Goal: Task Accomplishment & Management: Use online tool/utility

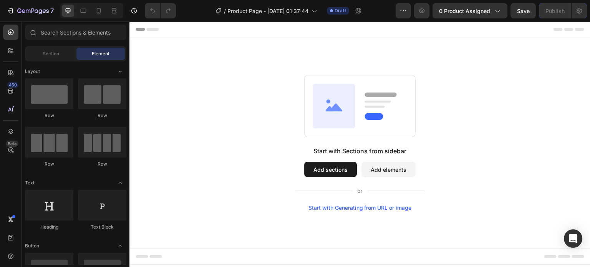
click at [328, 170] on button "Add sections" at bounding box center [330, 169] width 53 height 15
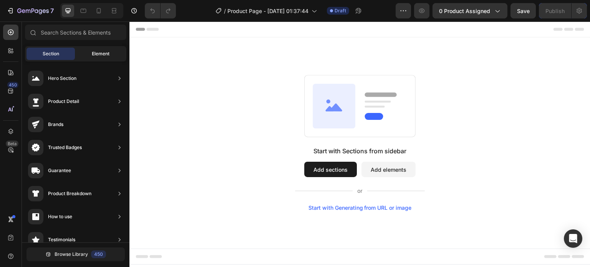
click at [92, 53] on span "Element" at bounding box center [101, 53] width 18 height 7
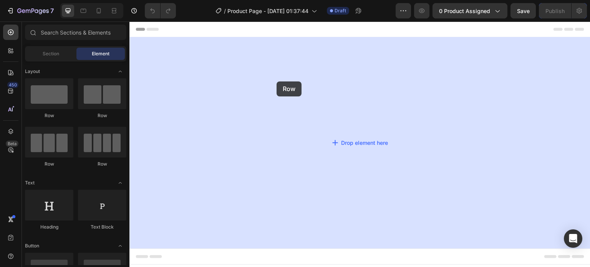
drag, startPoint x: 183, startPoint y: 111, endPoint x: 190, endPoint y: 90, distance: 21.7
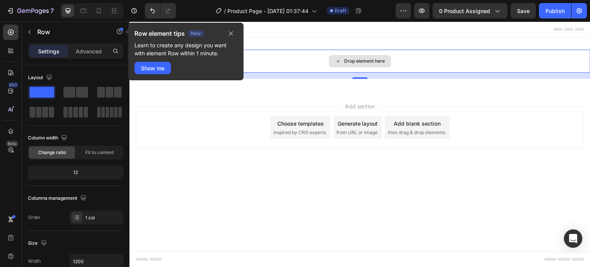
click at [268, 57] on div "Drop element here" at bounding box center [359, 61] width 461 height 23
click at [300, 59] on div "Drop element here" at bounding box center [359, 61] width 461 height 23
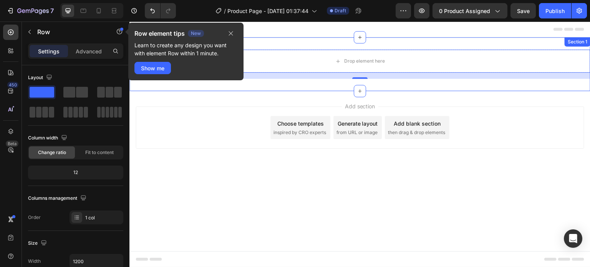
click at [366, 49] on div "Drop element here Row 16 Section 1" at bounding box center [359, 64] width 461 height 54
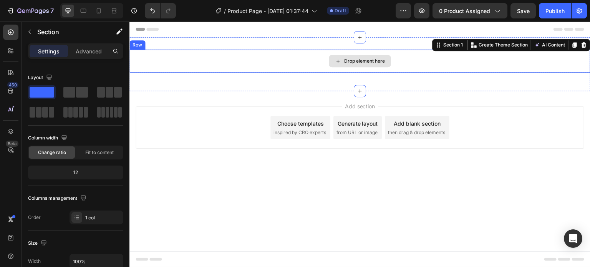
click at [367, 56] on div "Drop element here" at bounding box center [360, 61] width 62 height 12
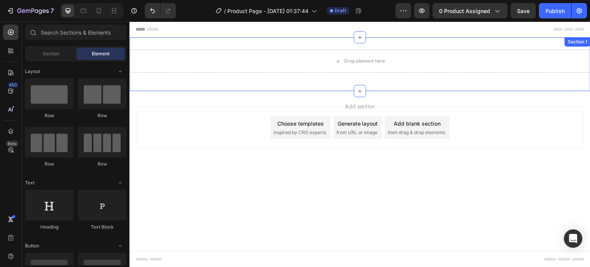
click at [349, 40] on div "Drop element here Row Section 1" at bounding box center [359, 64] width 461 height 54
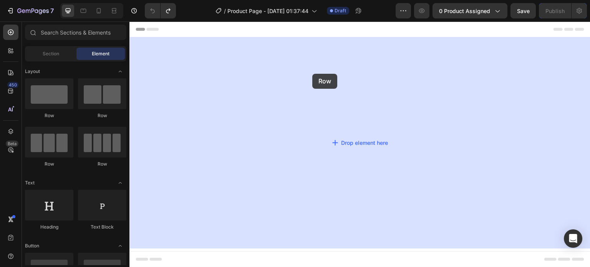
drag, startPoint x: 182, startPoint y: 119, endPoint x: 317, endPoint y: 72, distance: 143.1
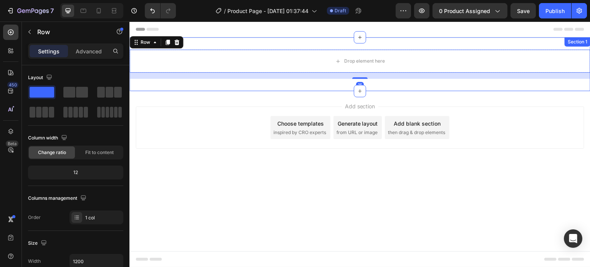
click at [287, 39] on div "Drop element here Row 16 Section 1" at bounding box center [359, 64] width 461 height 54
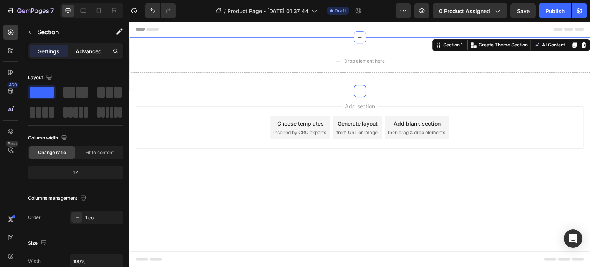
click at [82, 57] on div "Advanced" at bounding box center [88, 51] width 38 height 12
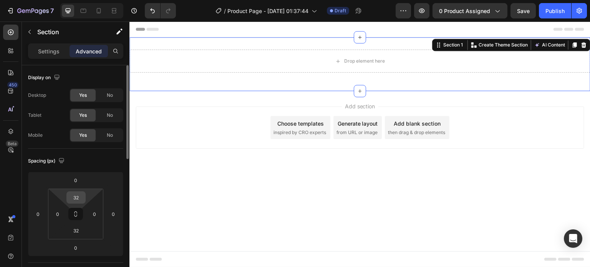
click at [79, 194] on input "32" at bounding box center [75, 198] width 15 height 12
click at [79, 195] on input "32" at bounding box center [75, 198] width 15 height 12
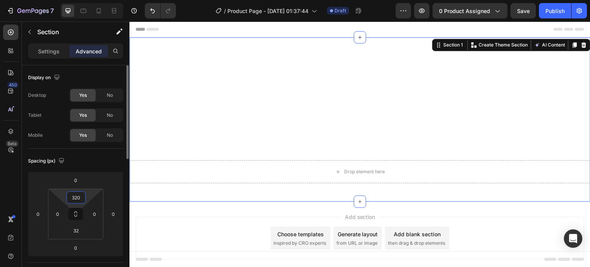
click at [77, 197] on input "320" at bounding box center [75, 198] width 15 height 12
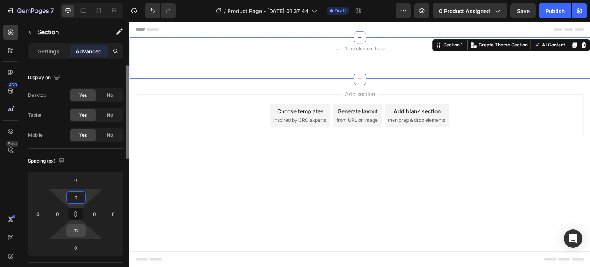
type input "0"
click at [75, 228] on input "32" at bounding box center [75, 231] width 15 height 12
type input "0"
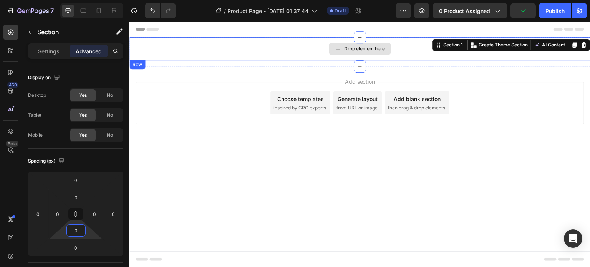
click at [353, 51] on div "Drop element here" at bounding box center [364, 49] width 41 height 6
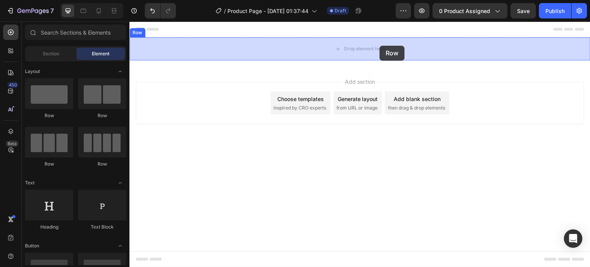
drag, startPoint x: 179, startPoint y: 116, endPoint x: 380, endPoint y: 46, distance: 212.8
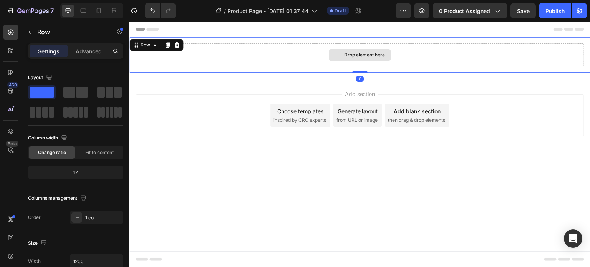
click at [371, 51] on div "Drop element here" at bounding box center [360, 55] width 62 height 12
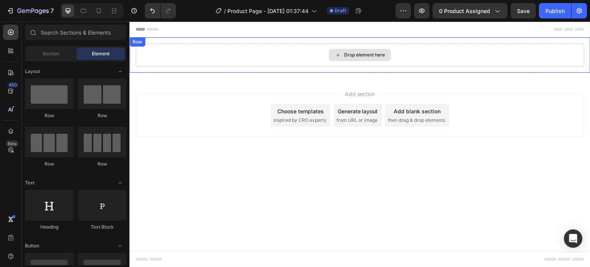
click at [371, 53] on div "Drop element here" at bounding box center [364, 55] width 41 height 6
click at [368, 54] on div "Drop element here" at bounding box center [364, 55] width 41 height 6
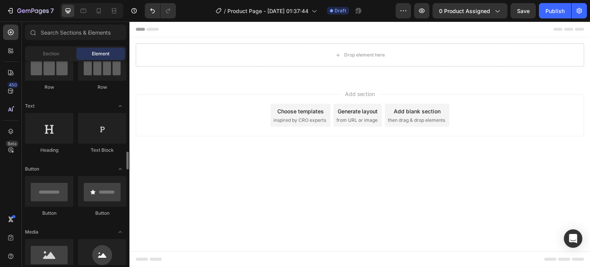
scroll to position [154, 0]
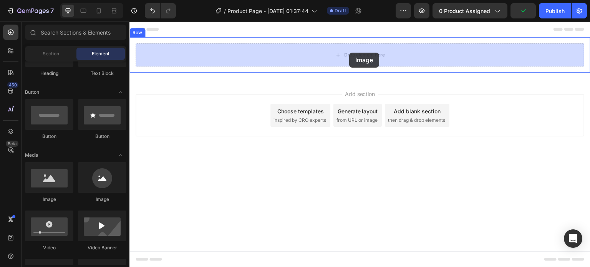
drag, startPoint x: 181, startPoint y: 201, endPoint x: 349, endPoint y: 53, distance: 224.0
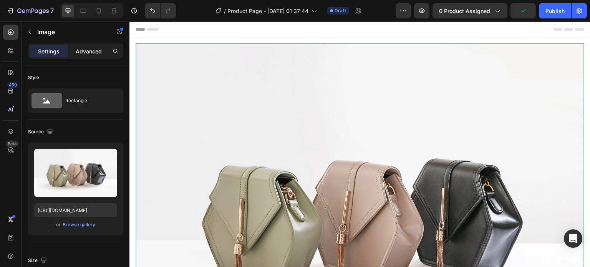
click at [93, 54] on p "Advanced" at bounding box center [89, 51] width 26 height 8
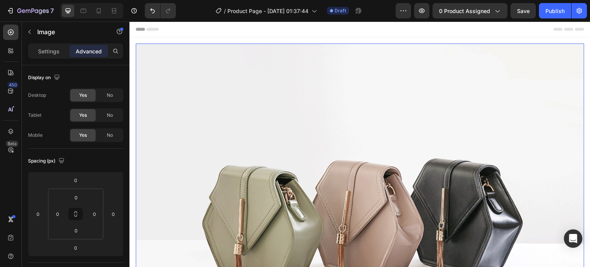
click at [274, 32] on div "Header" at bounding box center [359, 28] width 448 height 15
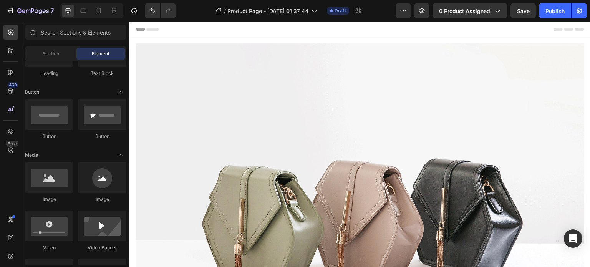
click at [255, 28] on div "Header" at bounding box center [359, 28] width 448 height 15
click at [259, 37] on div "Image Row" at bounding box center [359, 211] width 461 height 348
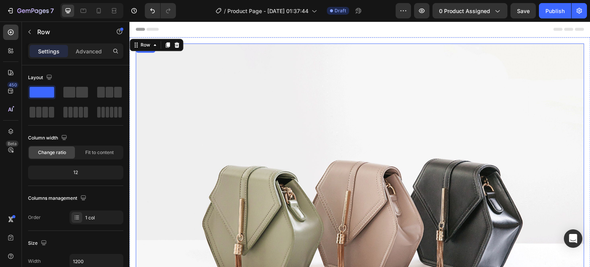
click at [254, 70] on img at bounding box center [359, 211] width 448 height 336
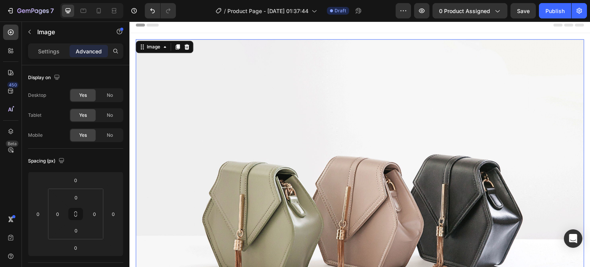
scroll to position [0, 0]
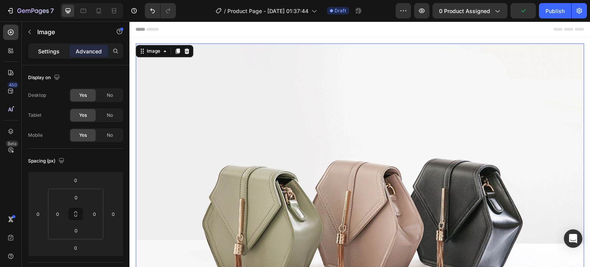
click at [52, 55] on div "Settings" at bounding box center [49, 51] width 38 height 12
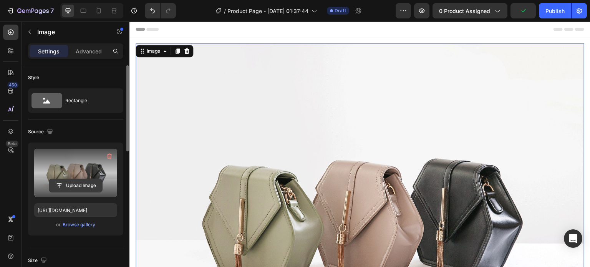
click at [67, 184] on input "file" at bounding box center [75, 185] width 53 height 13
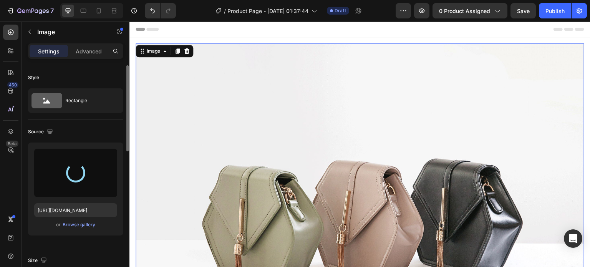
type input "[URL][DOMAIN_NAME]"
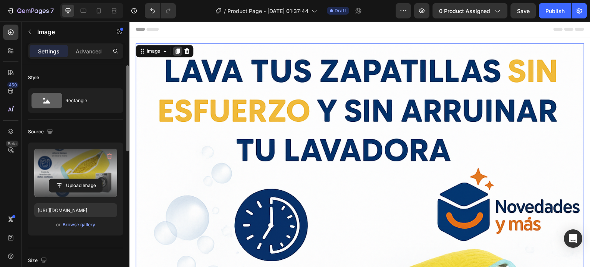
click at [180, 52] on icon at bounding box center [177, 51] width 6 height 6
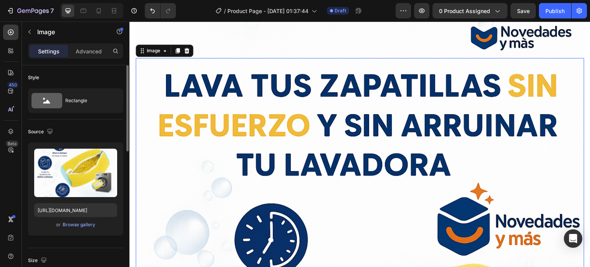
scroll to position [659, 0]
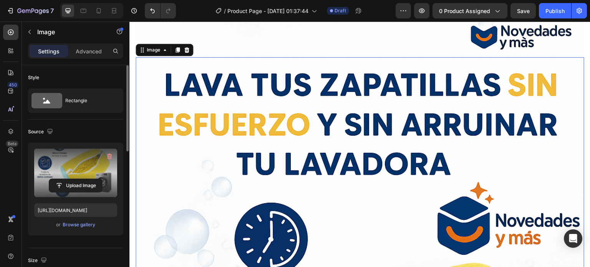
click at [78, 173] on label at bounding box center [75, 173] width 83 height 48
click at [78, 179] on input "file" at bounding box center [75, 185] width 53 height 13
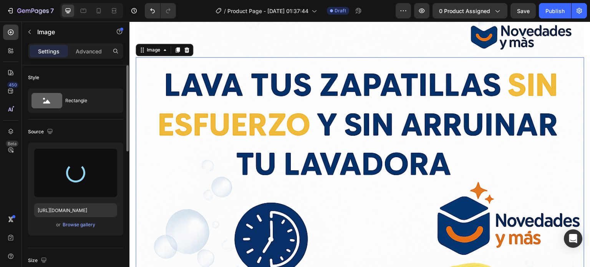
type input "[URL][DOMAIN_NAME]"
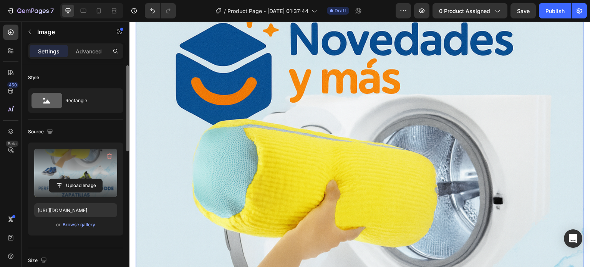
scroll to position [651, 0]
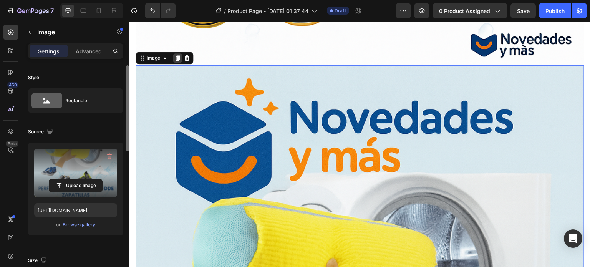
click at [178, 55] on icon at bounding box center [177, 57] width 4 height 5
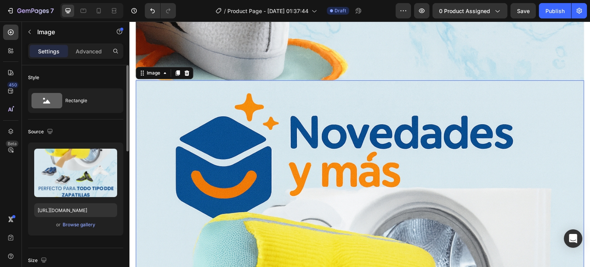
scroll to position [1322, 0]
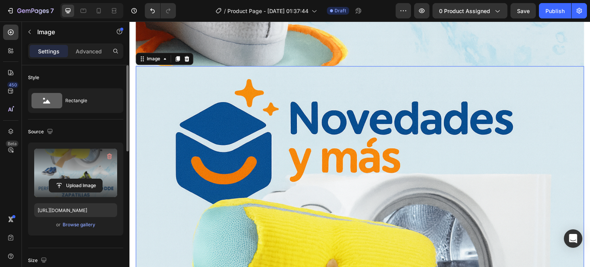
click at [83, 175] on label at bounding box center [75, 173] width 83 height 48
click at [83, 179] on input "file" at bounding box center [75, 185] width 53 height 13
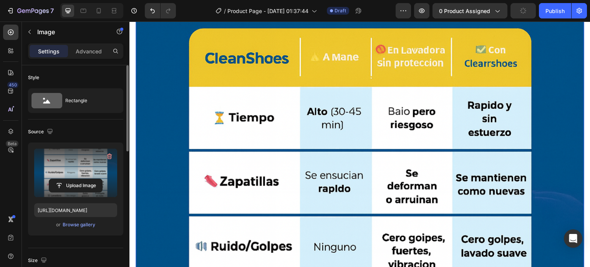
scroll to position [1476, 0]
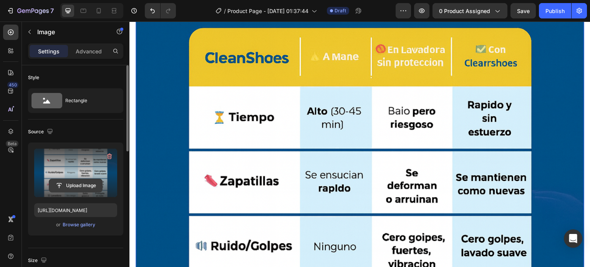
click at [82, 181] on input "file" at bounding box center [75, 185] width 53 height 13
click at [94, 182] on input "file" at bounding box center [75, 185] width 53 height 13
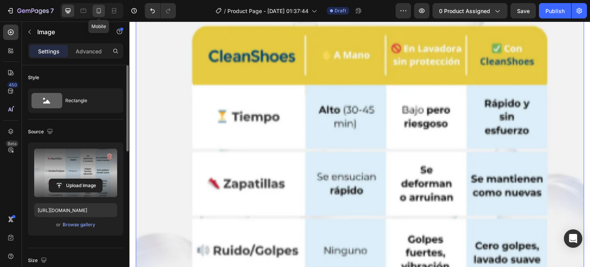
click at [102, 10] on icon at bounding box center [99, 11] width 8 height 8
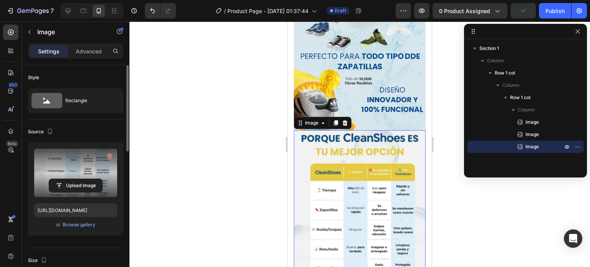
scroll to position [304, 0]
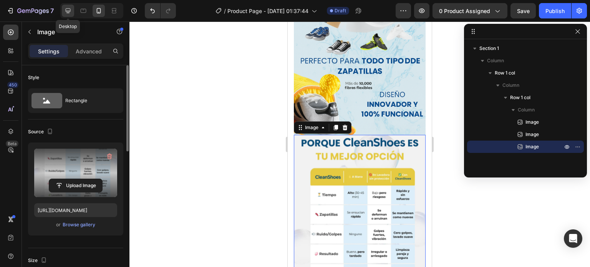
click at [74, 12] on div at bounding box center [68, 11] width 12 height 12
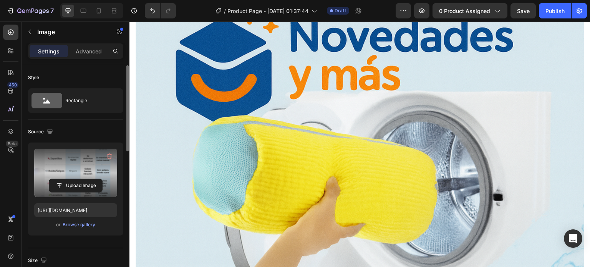
scroll to position [1322, 0]
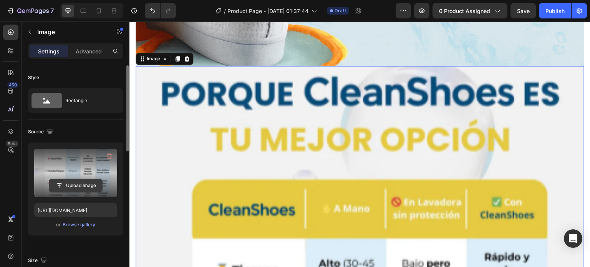
click at [83, 188] on input "file" at bounding box center [75, 185] width 53 height 13
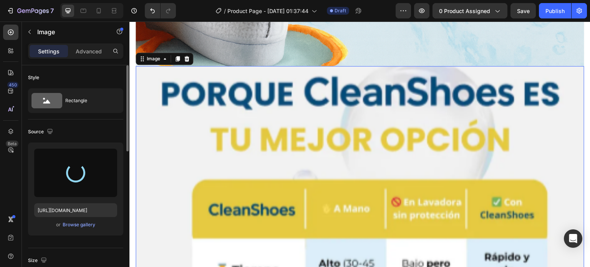
type input "[URL][DOMAIN_NAME]"
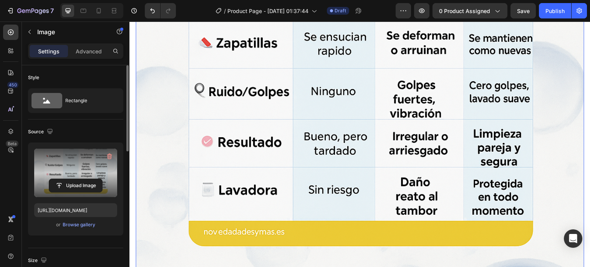
click at [226, 114] on img at bounding box center [359, 133] width 448 height 672
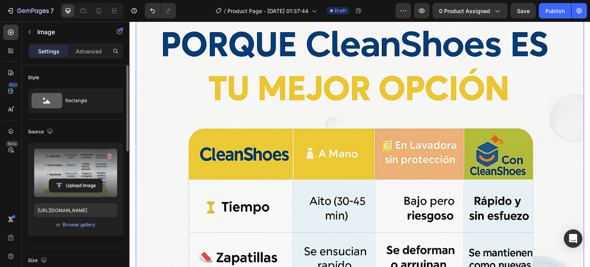
scroll to position [1245, 0]
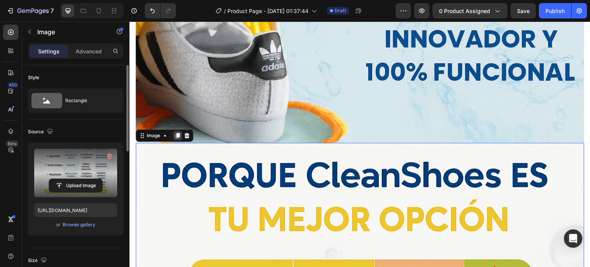
click at [175, 132] on icon at bounding box center [177, 135] width 6 height 6
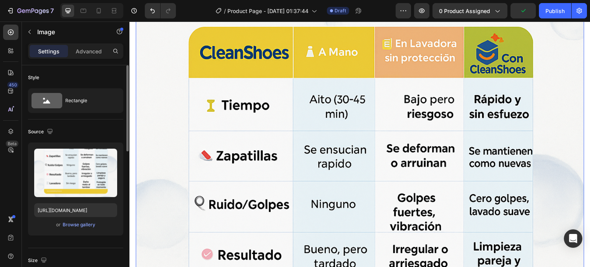
scroll to position [2293, 0]
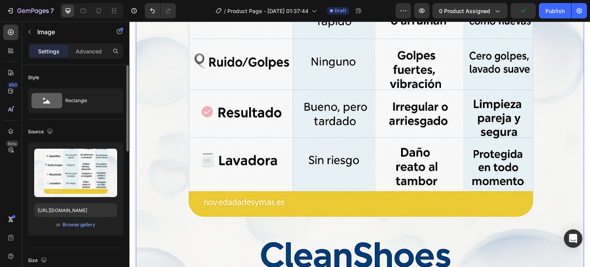
click at [244, 129] on img at bounding box center [359, 104] width 448 height 672
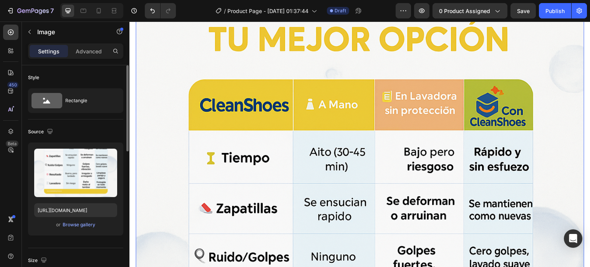
scroll to position [2170, 0]
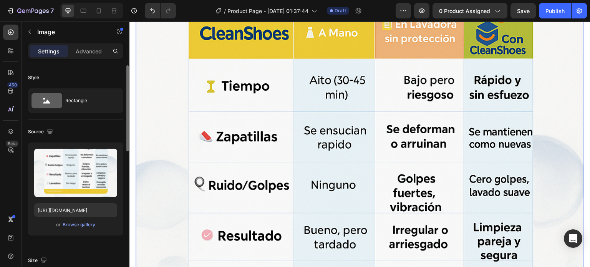
click at [221, 145] on img at bounding box center [359, 227] width 448 height 672
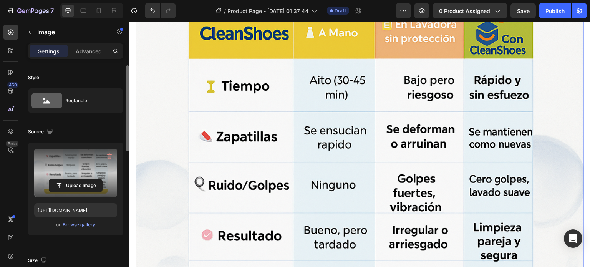
click at [81, 176] on label at bounding box center [75, 173] width 83 height 48
click at [81, 179] on input "file" at bounding box center [75, 185] width 53 height 13
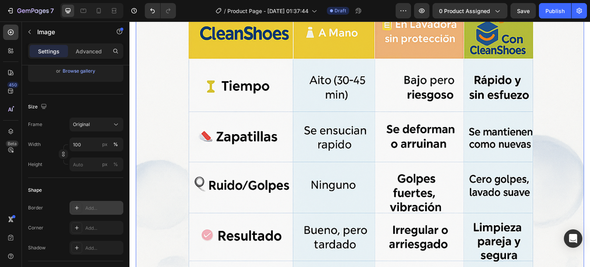
scroll to position [355, 0]
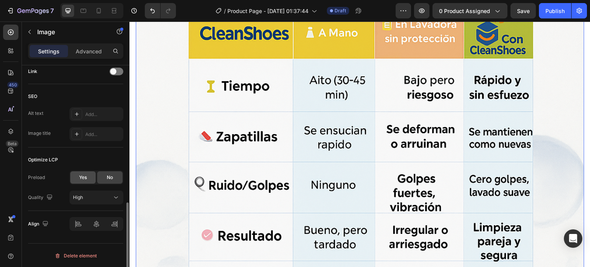
click at [90, 178] on div "Yes" at bounding box center [82, 177] width 25 height 12
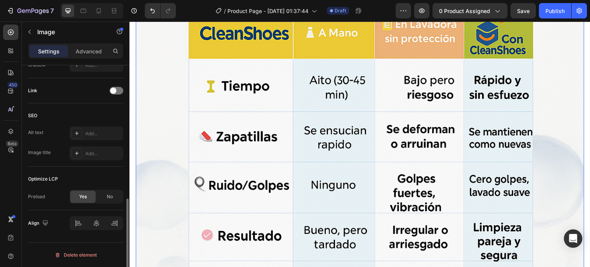
scroll to position [335, 0]
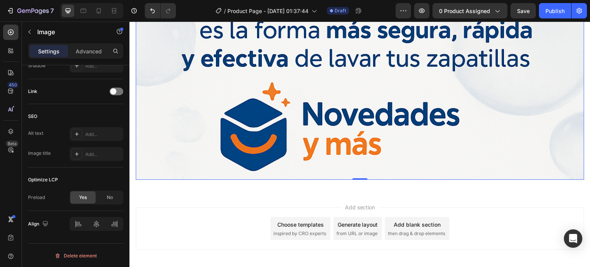
type input "[URL][DOMAIN_NAME]"
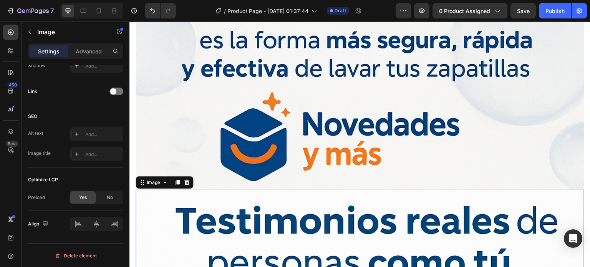
scroll to position [1824, 0]
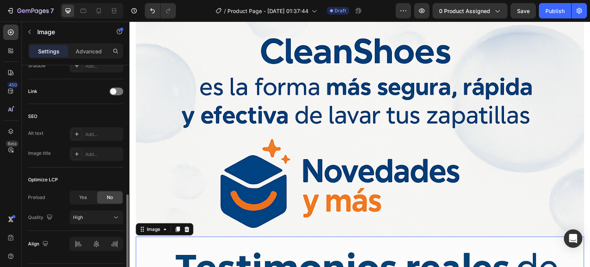
scroll to position [335, 0]
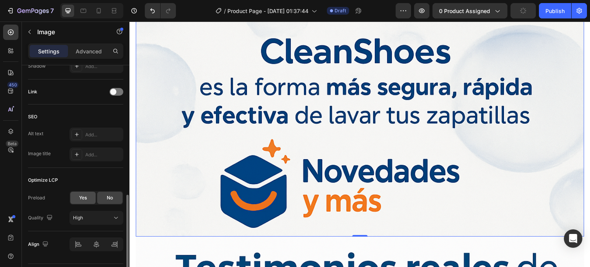
click at [79, 196] on span "Yes" at bounding box center [83, 197] width 8 height 7
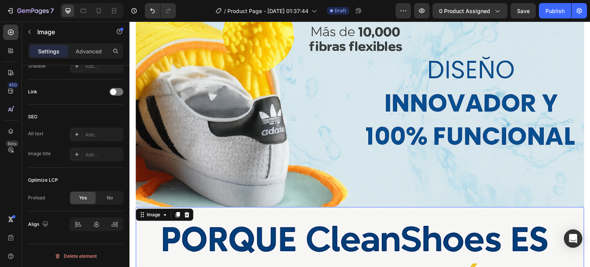
scroll to position [1133, 0]
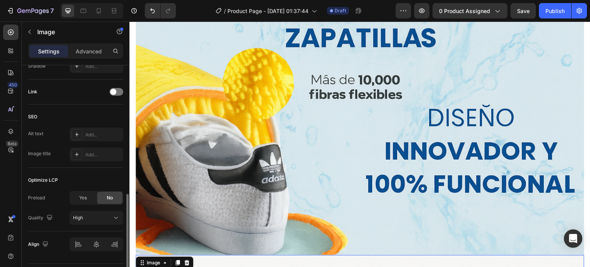
drag, startPoint x: 85, startPoint y: 197, endPoint x: 54, endPoint y: 163, distance: 46.2
click at [85, 197] on span "Yes" at bounding box center [83, 198] width 8 height 7
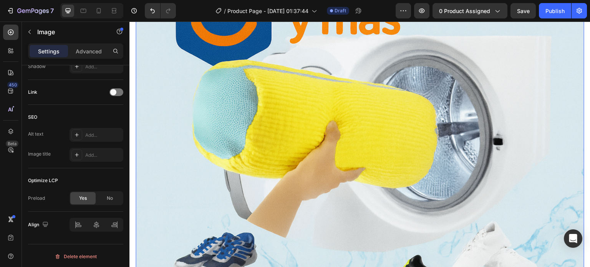
click at [214, 186] on img at bounding box center [359, 264] width 448 height 672
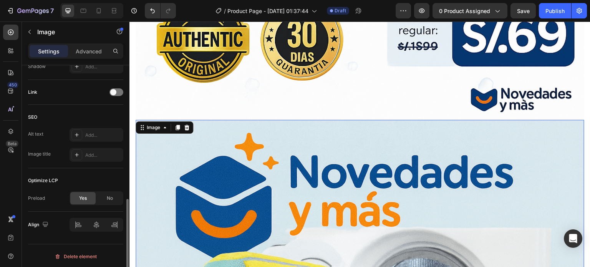
click at [84, 197] on span "Yes" at bounding box center [83, 198] width 8 height 7
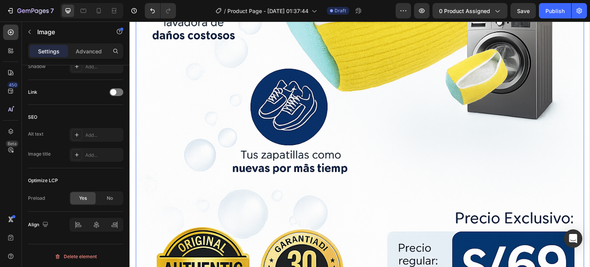
click at [212, 173] on img at bounding box center [359, 14] width 448 height 672
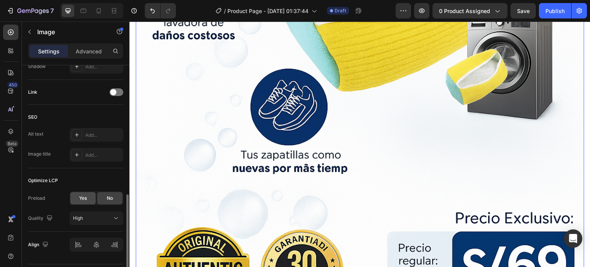
click at [87, 195] on span "Yes" at bounding box center [83, 198] width 8 height 7
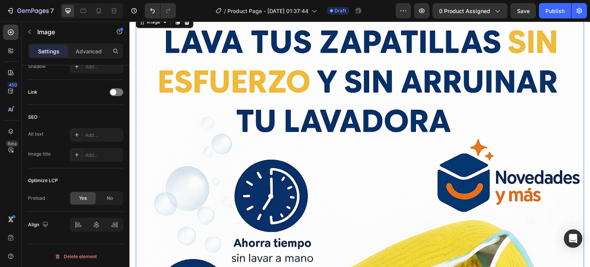
scroll to position [0, 0]
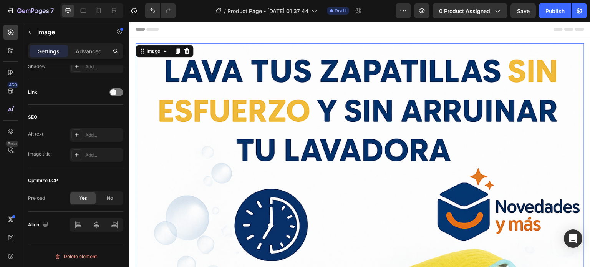
click at [554, 12] on div "Publish" at bounding box center [554, 11] width 19 height 8
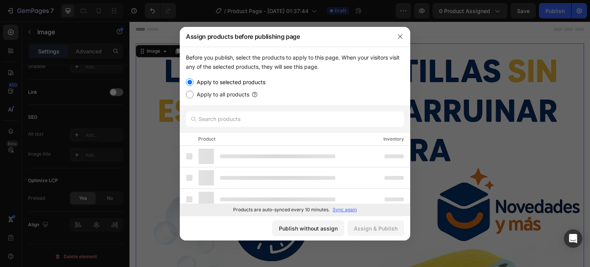
click at [235, 96] on label "Apply to all products" at bounding box center [221, 94] width 56 height 9
click at [193, 96] on input "Apply to all products" at bounding box center [190, 95] width 8 height 8
radio input "true"
click at [238, 77] on div "Before you publish, select the products to apply to this page. When your visito…" at bounding box center [295, 76] width 230 height 58
click at [238, 81] on label "Apply to selected products" at bounding box center [229, 82] width 72 height 9
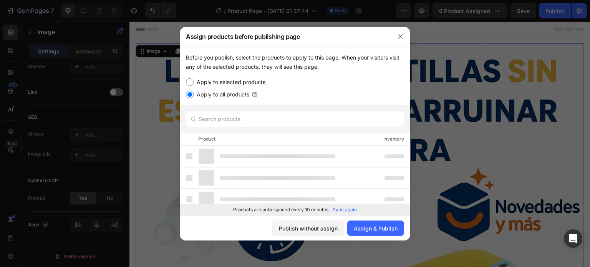
click at [193, 81] on input "Apply to selected products" at bounding box center [190, 82] width 8 height 8
radio input "true"
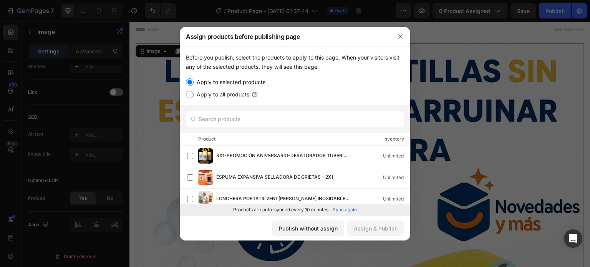
click at [345, 210] on p "Sync again" at bounding box center [344, 209] width 24 height 7
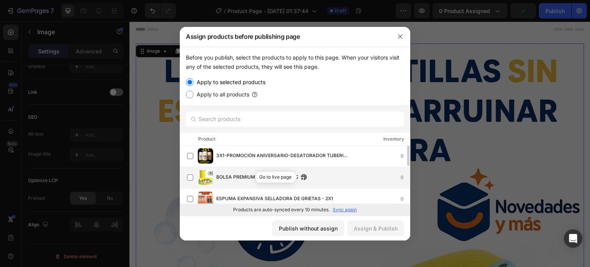
click at [304, 178] on icon "button" at bounding box center [304, 177] width 6 height 6
click at [244, 177] on span "BOLSA PREMIUM PARA ZAPATILLAS" at bounding box center [257, 177] width 82 height 8
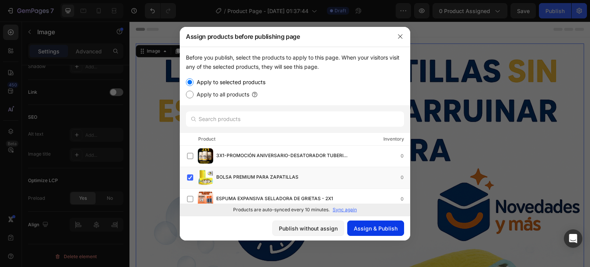
click at [376, 228] on div "Assign & Publish" at bounding box center [375, 228] width 44 height 8
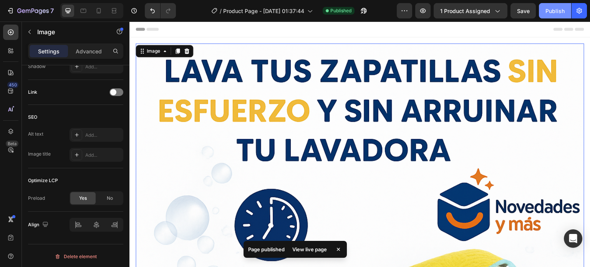
click at [557, 13] on div "Publish" at bounding box center [554, 11] width 19 height 8
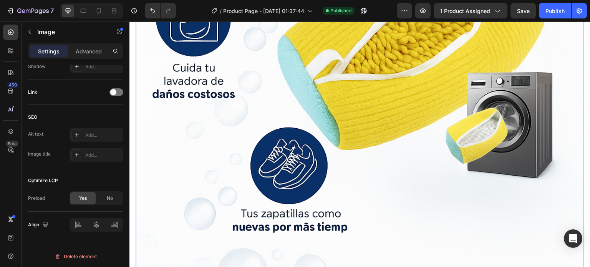
scroll to position [154, 0]
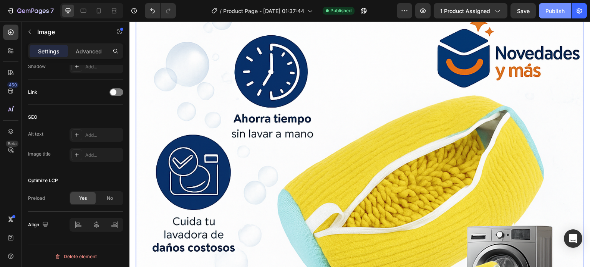
click at [553, 10] on div "Publish" at bounding box center [554, 11] width 19 height 8
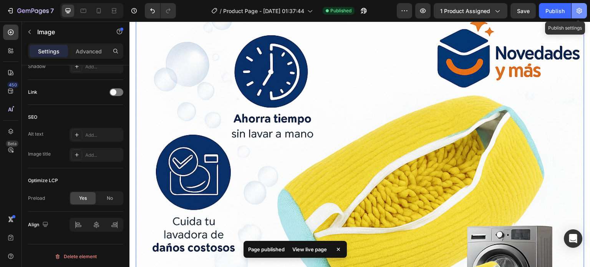
click at [577, 11] on icon "button" at bounding box center [579, 11] width 8 height 8
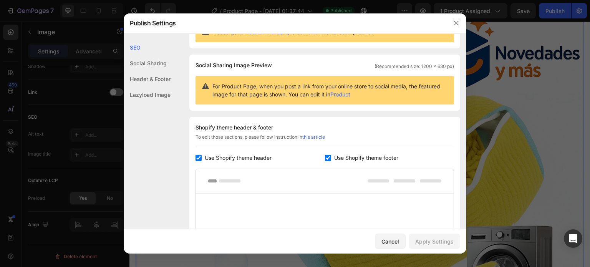
scroll to position [77, 0]
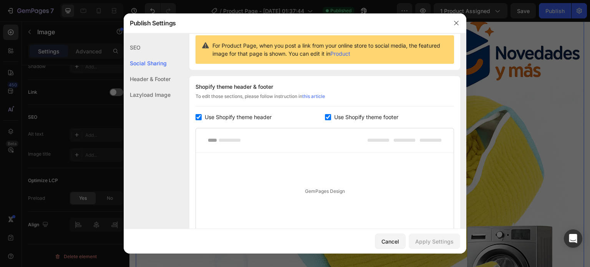
click at [250, 111] on div "Shopify theme header & footer To edit those sections, please follow instruction…" at bounding box center [324, 168] width 271 height 185
click at [264, 114] on span "Use Shopify theme header" at bounding box center [238, 116] width 67 height 9
checkbox input "false"
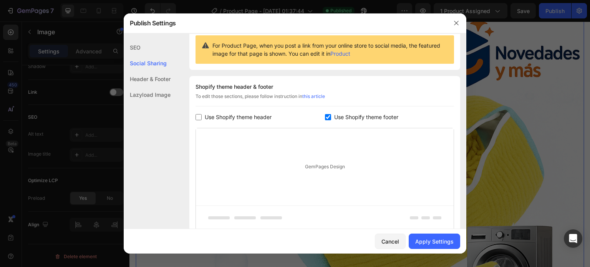
click at [340, 116] on span "Use Shopify theme footer" at bounding box center [366, 116] width 64 height 9
checkbox input "false"
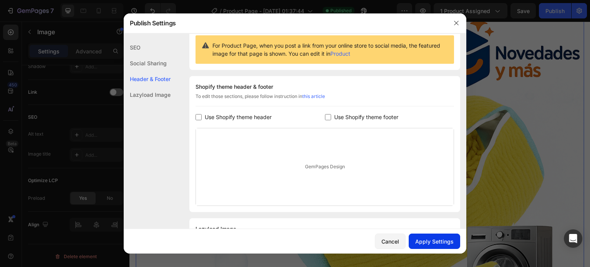
click at [437, 238] on div "Apply Settings" at bounding box center [434, 241] width 38 height 8
click at [393, 239] on div "Cancel" at bounding box center [390, 241] width 18 height 8
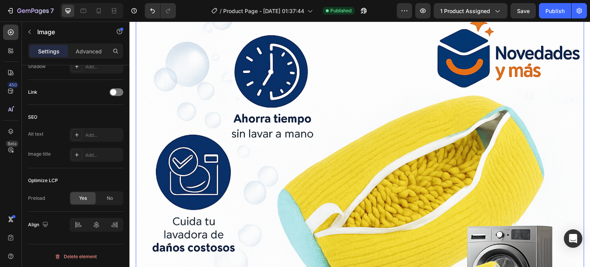
scroll to position [345, 0]
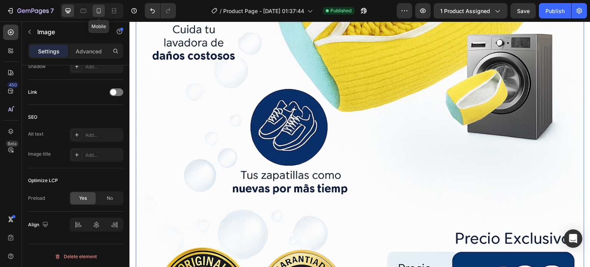
click at [98, 12] on icon at bounding box center [99, 11] width 8 height 8
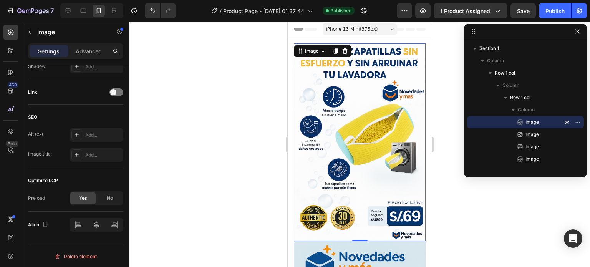
click at [354, 139] on img at bounding box center [360, 142] width 132 height 198
click at [336, 50] on icon at bounding box center [336, 50] width 4 height 5
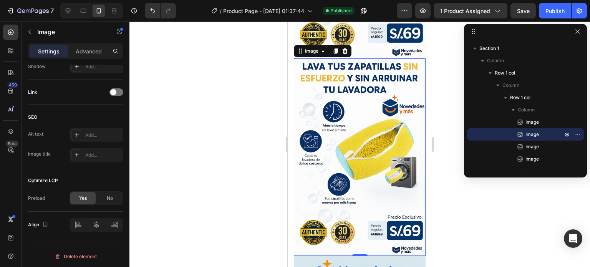
scroll to position [184, 0]
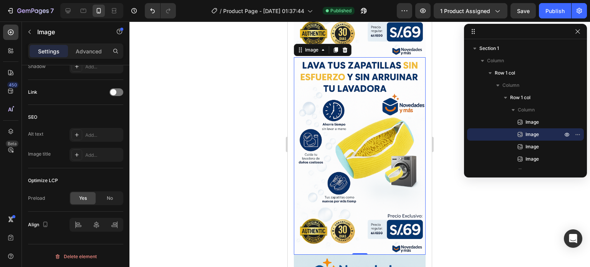
click at [341, 104] on img at bounding box center [360, 156] width 132 height 198
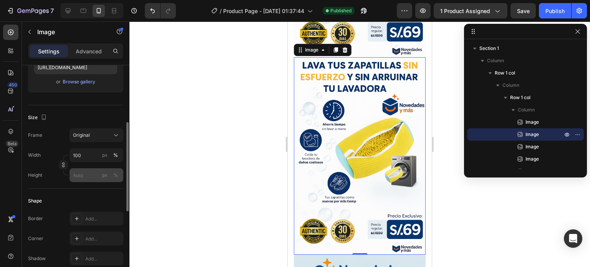
scroll to position [0, 0]
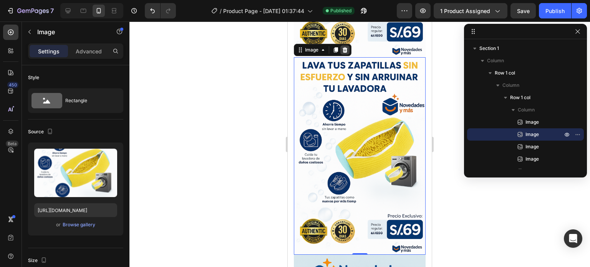
click at [346, 47] on icon at bounding box center [344, 49] width 5 height 5
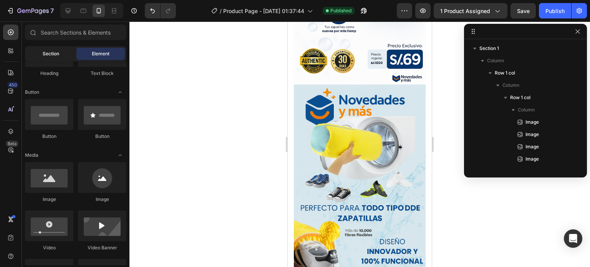
scroll to position [145, 0]
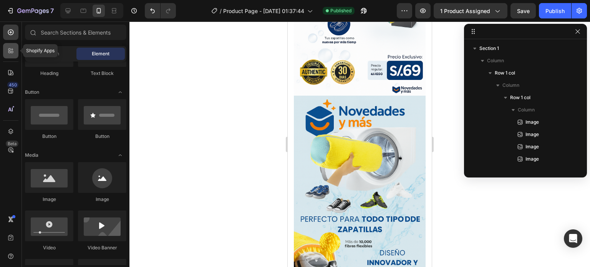
click at [13, 50] on icon at bounding box center [11, 51] width 8 height 8
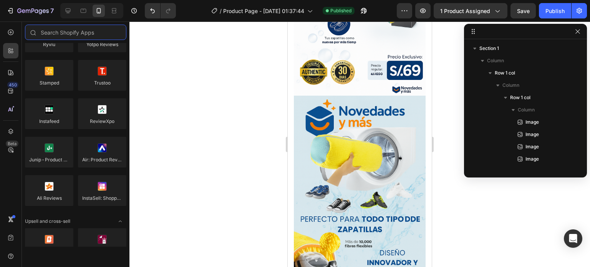
scroll to position [0, 0]
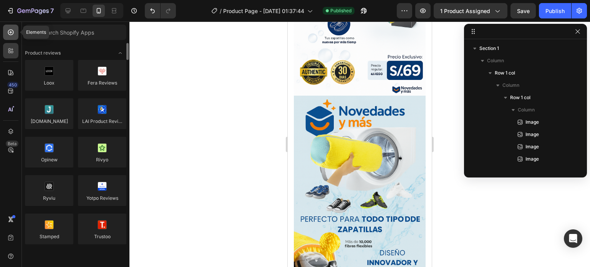
click at [8, 36] on div at bounding box center [10, 32] width 15 height 15
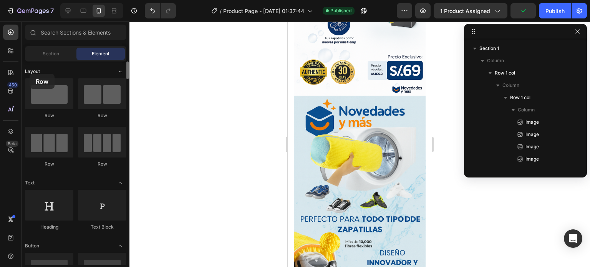
drag, startPoint x: 45, startPoint y: 95, endPoint x: 30, endPoint y: 74, distance: 26.0
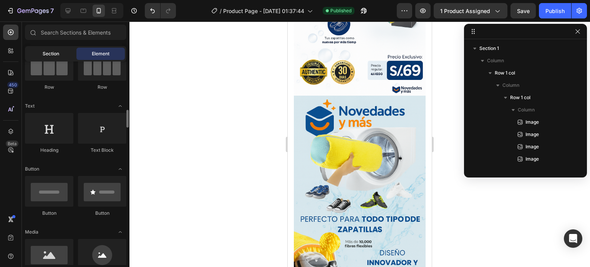
scroll to position [115, 0]
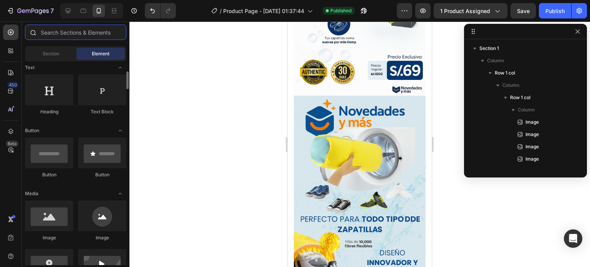
click at [71, 32] on input "text" at bounding box center [75, 32] width 101 height 15
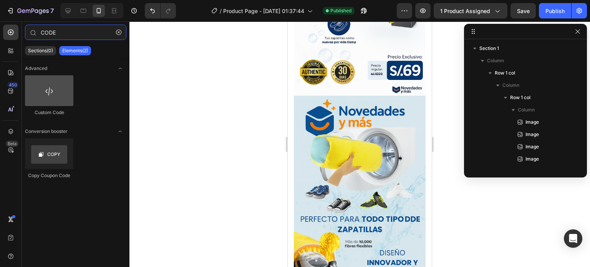
type input "CODE"
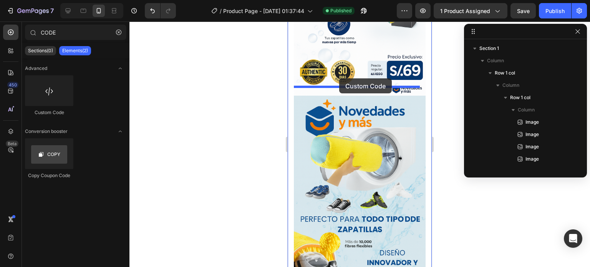
drag, startPoint x: 338, startPoint y: 109, endPoint x: 339, endPoint y: 78, distance: 30.7
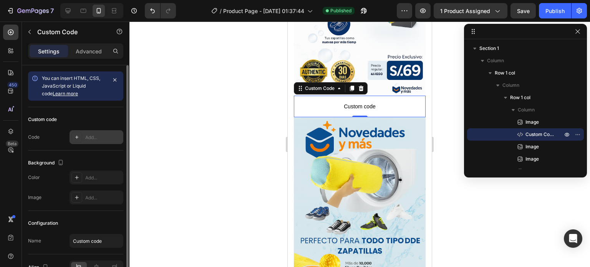
click at [81, 137] on div at bounding box center [76, 137] width 11 height 11
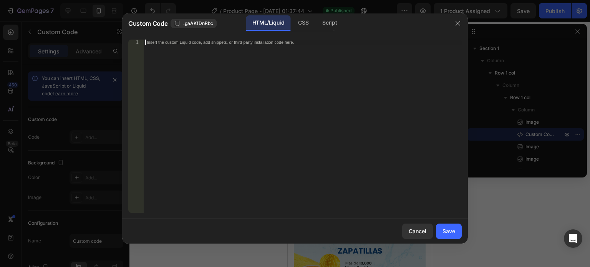
click at [224, 72] on div "Insert the custom Liquid code, add snippets, or third-party installation code h…" at bounding box center [303, 132] width 318 height 184
paste textarea "<span id="es-form-hook" ></span>"
type textarea "<span id="es-form-hook" ></span>"
click at [444, 227] on div "Save" at bounding box center [448, 231] width 13 height 8
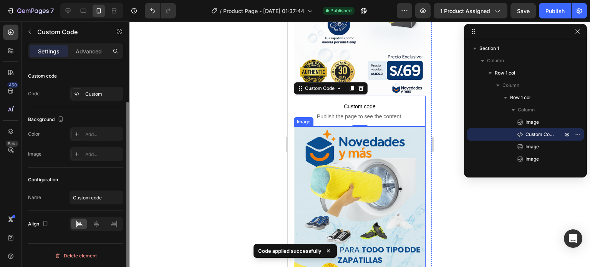
scroll to position [0, 0]
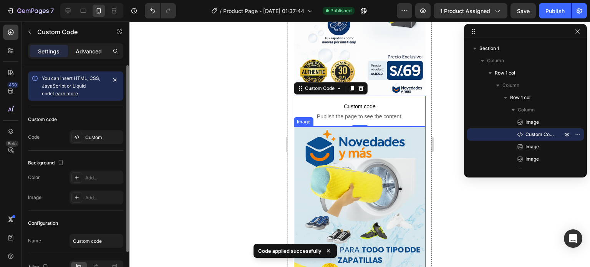
click at [86, 51] on p "Advanced" at bounding box center [89, 51] width 26 height 8
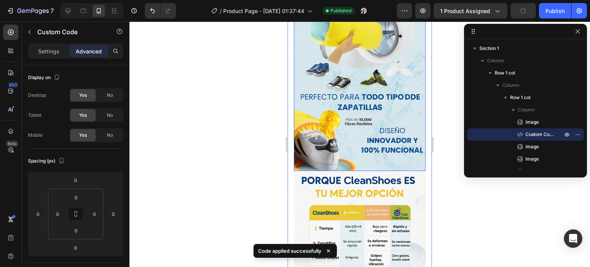
scroll to position [299, 0]
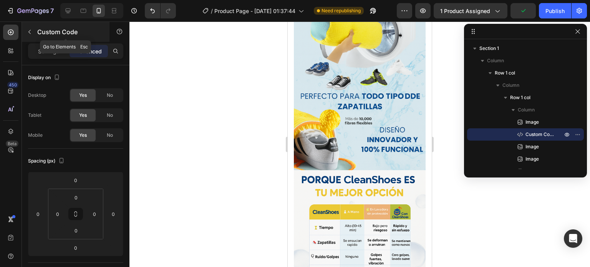
click at [29, 33] on icon "button" at bounding box center [29, 32] width 6 height 6
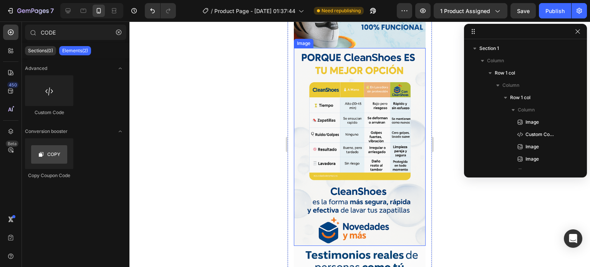
scroll to position [422, 0]
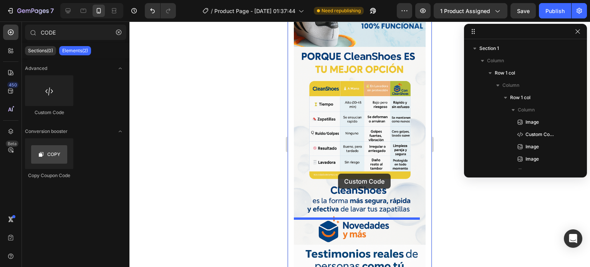
drag, startPoint x: 332, startPoint y: 116, endPoint x: 338, endPoint y: 173, distance: 57.4
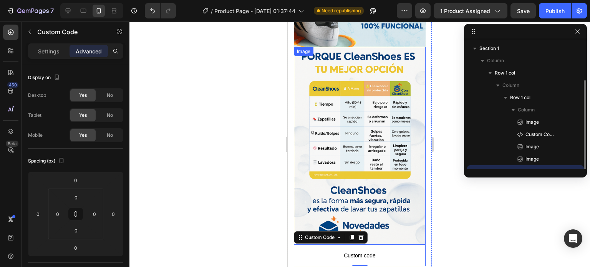
scroll to position [20, 0]
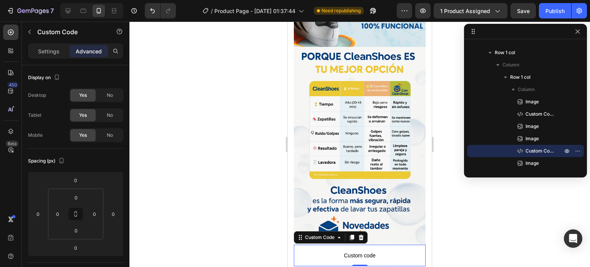
click at [372, 251] on span "Custom code" at bounding box center [360, 255] width 132 height 9
click at [41, 51] on p "Settings" at bounding box center [48, 51] width 21 height 8
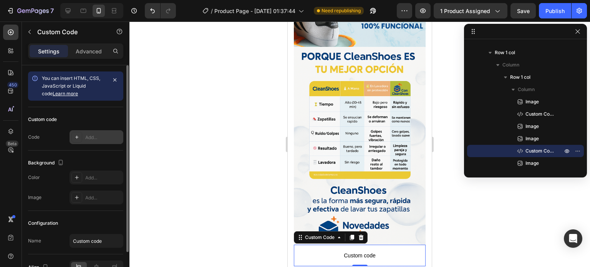
click at [84, 138] on div "Add..." at bounding box center [96, 137] width 54 height 14
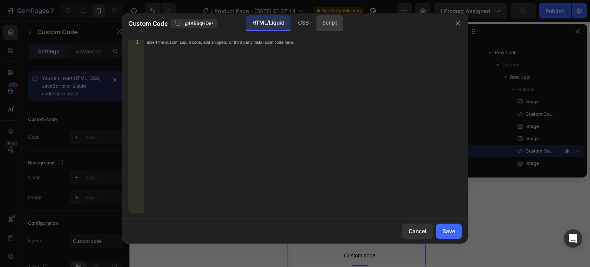
click at [326, 22] on div "Script" at bounding box center [329, 22] width 27 height 15
click at [296, 21] on div "CSS" at bounding box center [303, 22] width 23 height 15
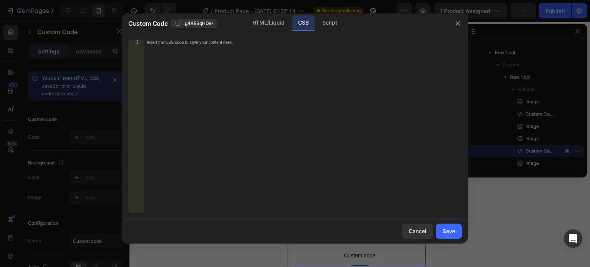
click at [271, 89] on div "Insert the CSS code to style your content here." at bounding box center [303, 132] width 318 height 184
paste textarea "<span id="es-form-hook" ></span>"
type textarea "<span id="es-form-hook" ></span>"
click at [445, 226] on button "Save" at bounding box center [449, 230] width 26 height 15
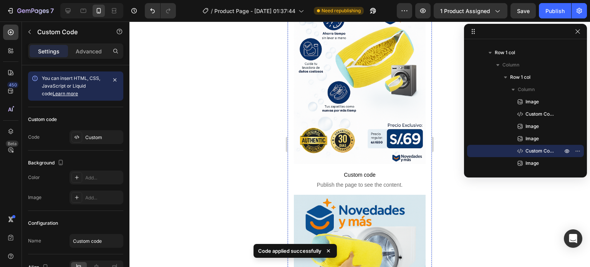
scroll to position [77, 0]
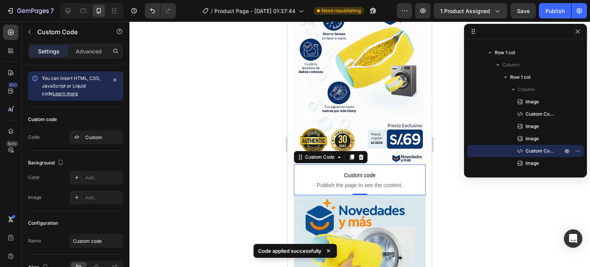
click at [341, 181] on span "Publish the page to see the content." at bounding box center [360, 185] width 132 height 8
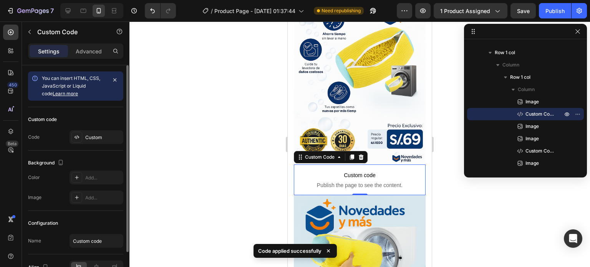
click at [81, 86] on span "You can insert HTML, CSS, JavaScript or Liquid code Learn more" at bounding box center [71, 85] width 58 height 21
click at [85, 134] on div "Custom" at bounding box center [103, 137] width 36 height 7
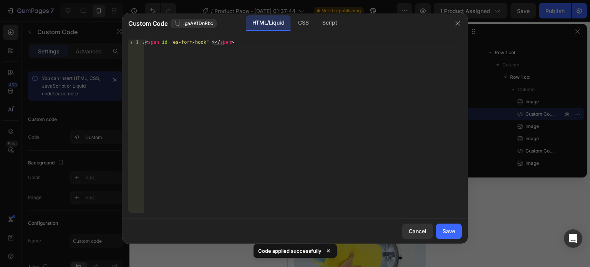
type textarea "<span id="es-form-hook" ></span>"
drag, startPoint x: 246, startPoint y: 45, endPoint x: 114, endPoint y: 47, distance: 132.0
click at [114, 47] on div "Custom Code .gaAKfDnRbc HTML/Liquid CSS Script <span id="es-form-hook" ></span>…" at bounding box center [295, 133] width 590 height 267
click at [201, 43] on div "< span id = "es-form-hook" > </ span >" at bounding box center [303, 132] width 318 height 184
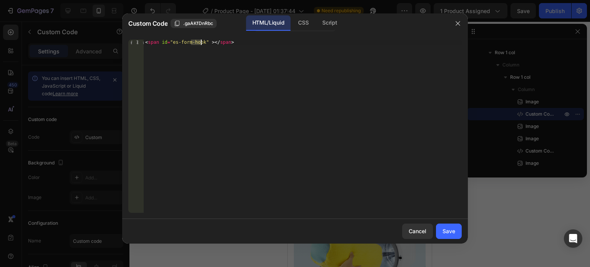
click at [201, 43] on div "< span id = "es-form-hook" > </ span >" at bounding box center [303, 132] width 318 height 184
click at [316, 25] on div "CSS" at bounding box center [329, 22] width 27 height 15
click at [251, 46] on div "Insert the CSS code to style your content here." at bounding box center [303, 132] width 318 height 184
paste textarea "<span id="es-form-hook" ></span>"
type textarea "<span id="es-form-hook" ></span>"
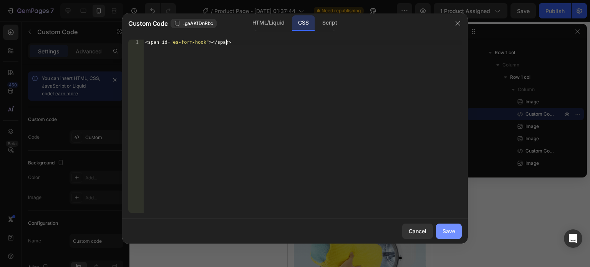
click at [444, 231] on div "Save" at bounding box center [448, 231] width 13 height 8
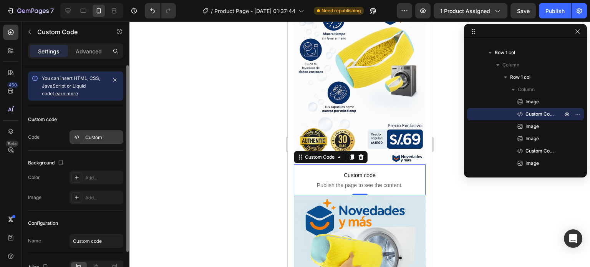
click at [105, 134] on div "Custom" at bounding box center [103, 137] width 36 height 7
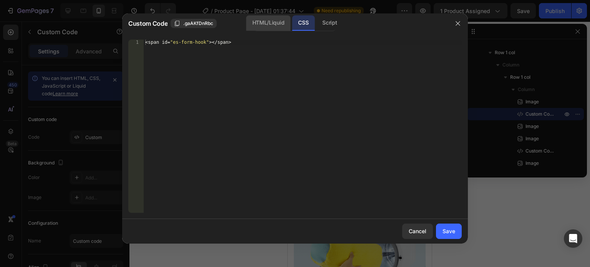
click at [270, 20] on div "HTML/Liquid" at bounding box center [268, 22] width 44 height 15
click at [290, 43] on div "Insert the custom Liquid code, add snippets, or third-party installation code h…" at bounding box center [287, 42] width 280 height 5
paste textarea "<span id="es-form-hook" ></span>"
type textarea "<span id="es-form-hook" ></span>"
click at [316, 25] on div "CSS" at bounding box center [329, 22] width 27 height 15
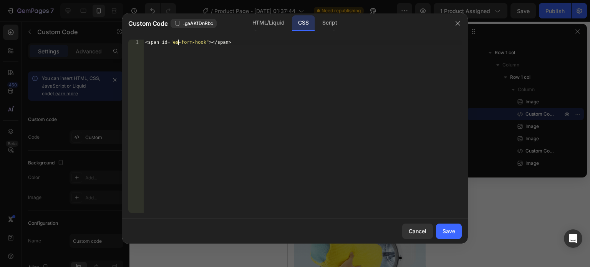
click at [178, 41] on div "< span id = " es-form-hook " ></ span >" at bounding box center [303, 132] width 318 height 184
click at [258, 23] on div "HTML/Liquid" at bounding box center [268, 22] width 44 height 15
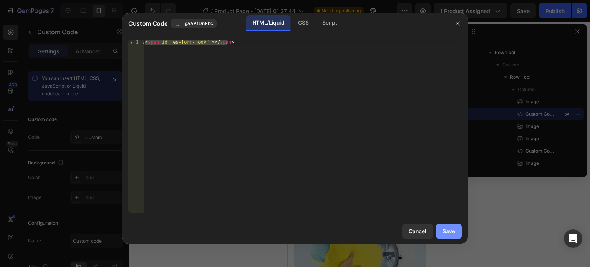
click at [446, 228] on div "Save" at bounding box center [448, 231] width 13 height 8
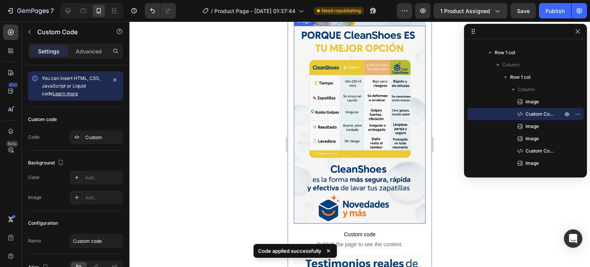
scroll to position [499, 0]
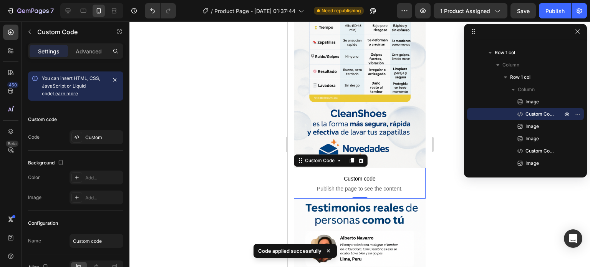
click at [366, 174] on span "Custom code" at bounding box center [360, 178] width 132 height 9
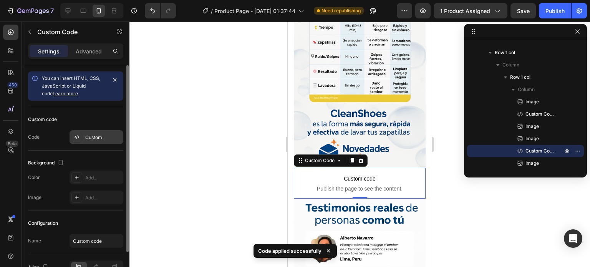
click at [91, 135] on div "Custom" at bounding box center [103, 137] width 36 height 7
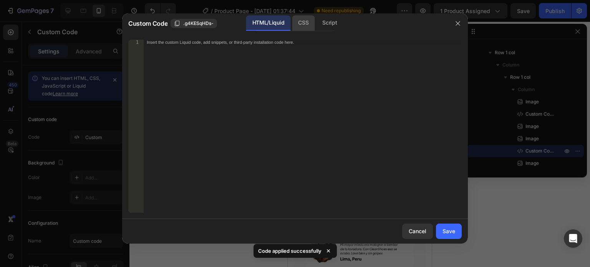
click at [316, 25] on div "CSS" at bounding box center [329, 22] width 27 height 15
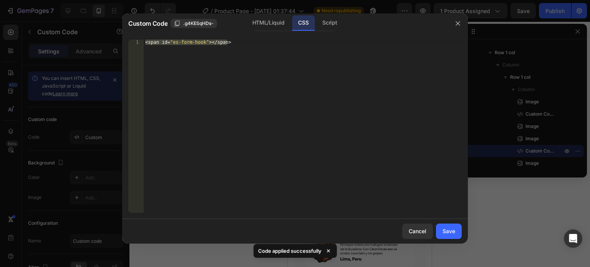
type textarea "<span id="es-form-hook" ></span>"
click at [292, 45] on div "< span id = " es-form-hook " ></ span >" at bounding box center [303, 126] width 318 height 173
click at [292, 45] on div "< span id = " es-form-hook " ></ span >" at bounding box center [303, 132] width 318 height 184
click at [273, 24] on div "HTML/Liquid" at bounding box center [268, 22] width 44 height 15
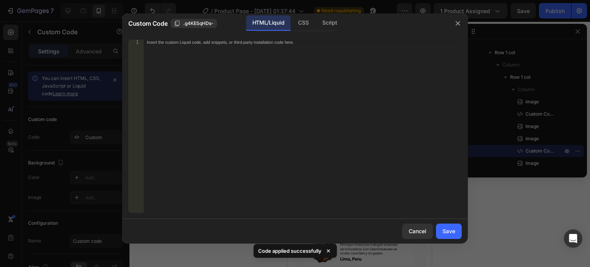
click at [272, 53] on div "Insert the custom Liquid code, add snippets, or third-party installation code h…" at bounding box center [303, 132] width 318 height 184
paste textarea "<span id="es-form-hook" ></span>"
type textarea "<span id="es-form-hook" ></span>"
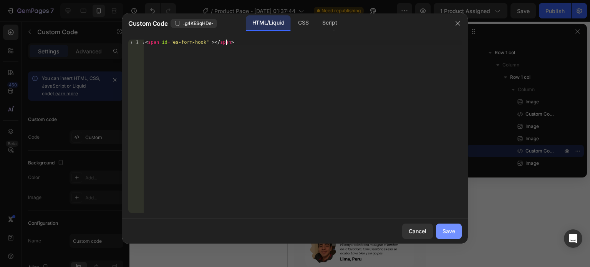
click at [453, 228] on div "Save" at bounding box center [448, 231] width 13 height 8
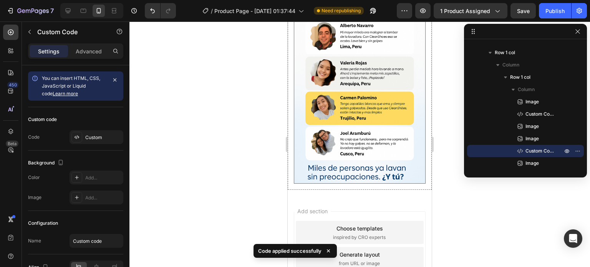
scroll to position [712, 0]
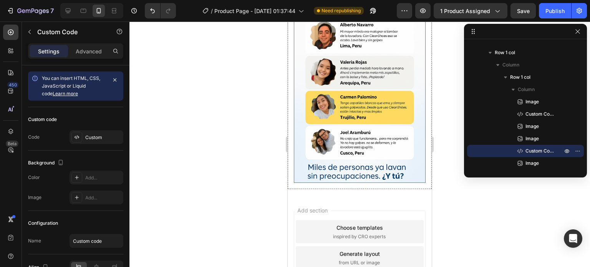
click at [385, 125] on img at bounding box center [360, 84] width 132 height 198
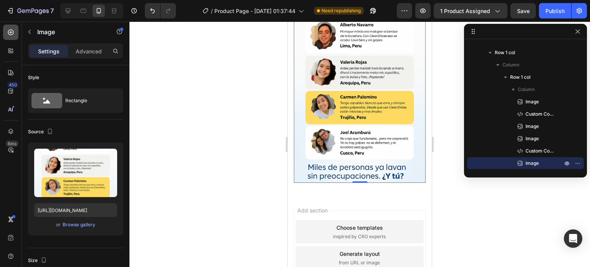
click at [8, 31] on icon at bounding box center [11, 33] width 6 height 6
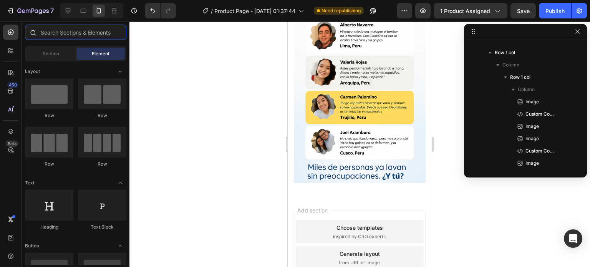
click at [56, 31] on input "text" at bounding box center [75, 32] width 101 height 15
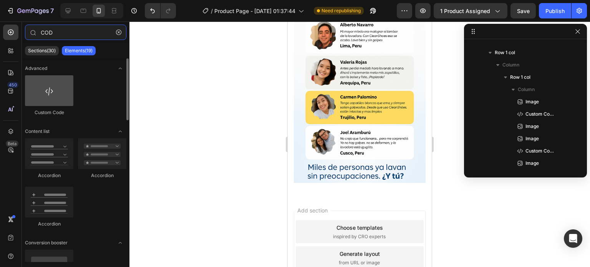
type input "COD"
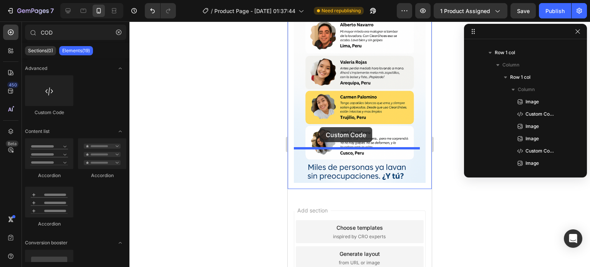
drag, startPoint x: 343, startPoint y: 112, endPoint x: 319, endPoint y: 127, distance: 27.6
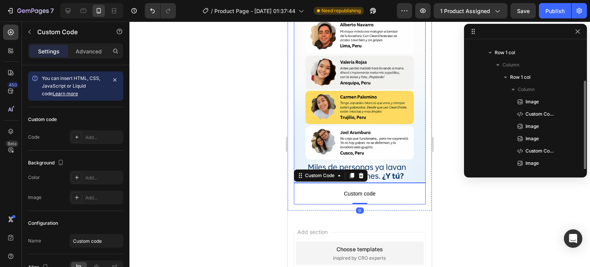
scroll to position [33, 0]
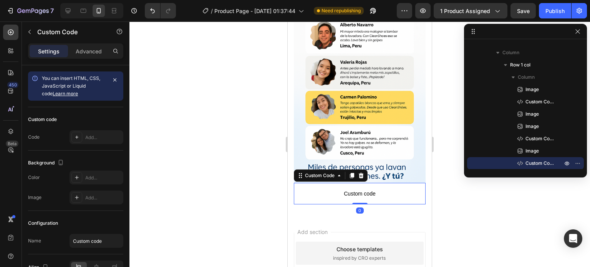
click at [352, 189] on span "Custom code" at bounding box center [360, 193] width 132 height 9
click at [361, 189] on span "Custom code" at bounding box center [360, 193] width 132 height 9
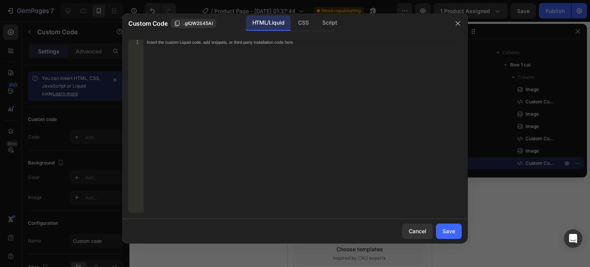
click at [265, 52] on div "Insert the custom Liquid code, add snippets, or third-party installation code h…" at bounding box center [303, 132] width 318 height 184
paste textarea "<span id="es-form-hook" ></span>"
type textarea "<span id="es-form-hook" ></span>"
click at [453, 230] on div "Save" at bounding box center [448, 231] width 13 height 8
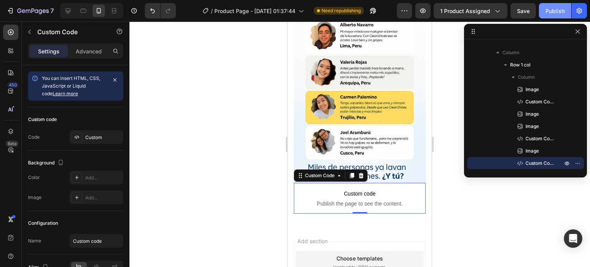
click at [555, 9] on div "Publish" at bounding box center [554, 11] width 19 height 8
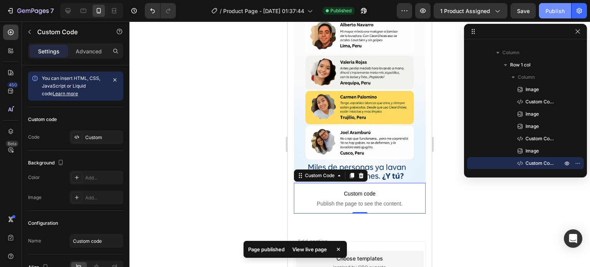
click at [549, 7] on div "Publish" at bounding box center [554, 11] width 19 height 8
